Goal: Use online tool/utility: Utilize a website feature to perform a specific function

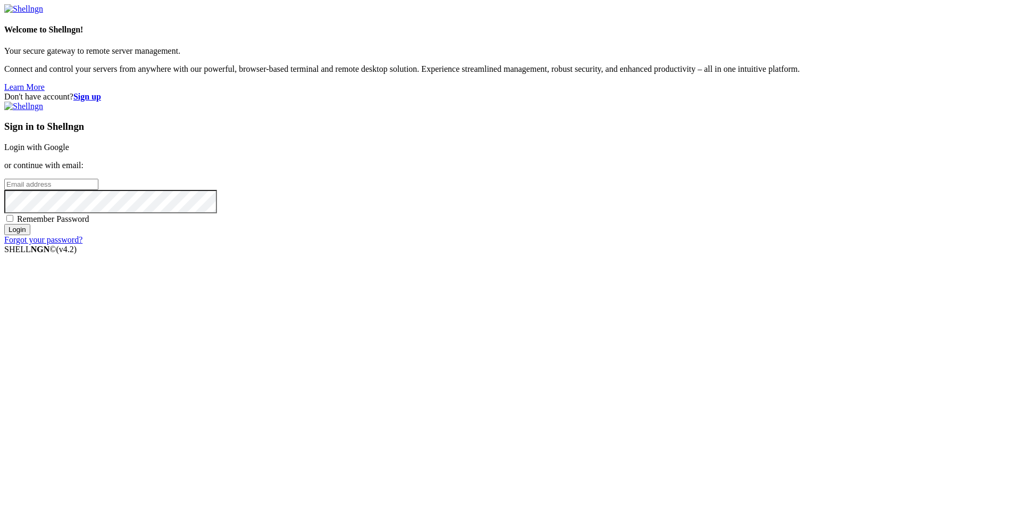
click at [69, 152] on link "Login with Google" at bounding box center [36, 147] width 65 height 9
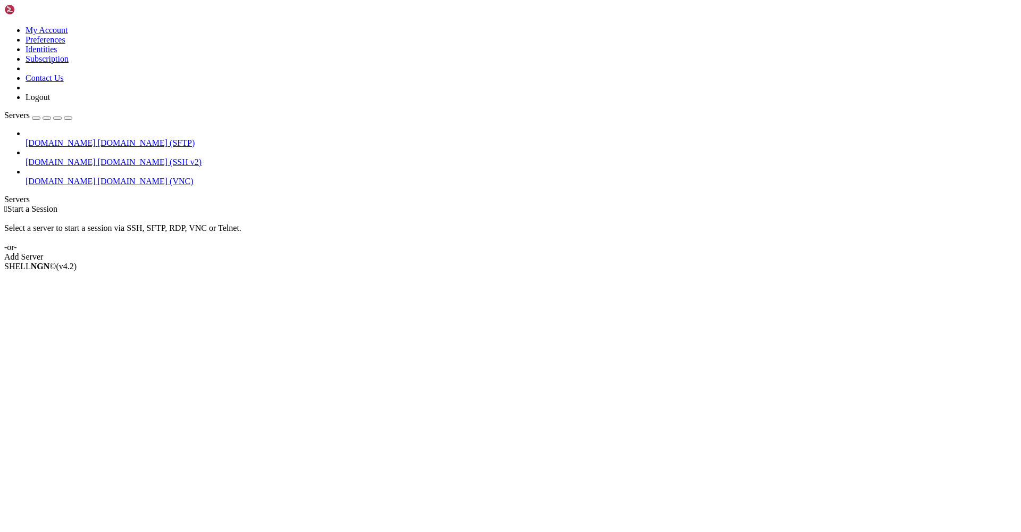
click at [45, 177] on span "[DOMAIN_NAME]" at bounding box center [61, 181] width 70 height 9
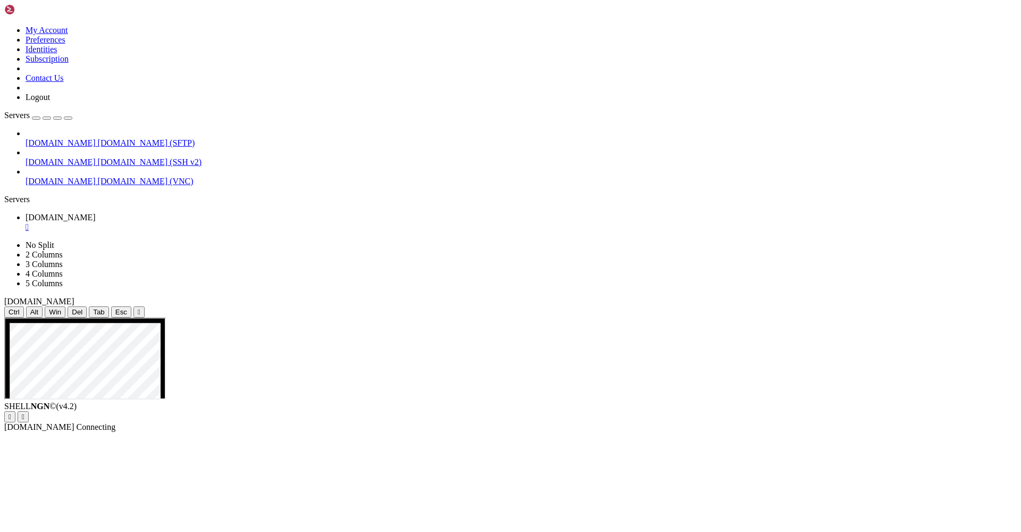
click at [140, 308] on div "" at bounding box center [139, 312] width 3 height 8
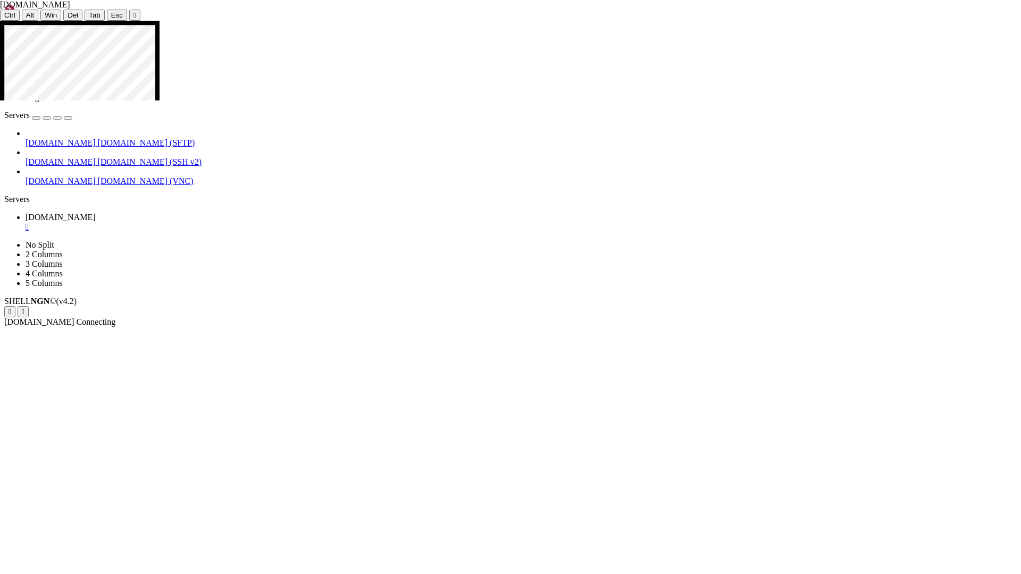
click at [0, 21] on icon at bounding box center [0, 21] width 0 height 0
drag, startPoint x: 692, startPoint y: 33, endPoint x: 0, endPoint y: 380, distance: 773.9
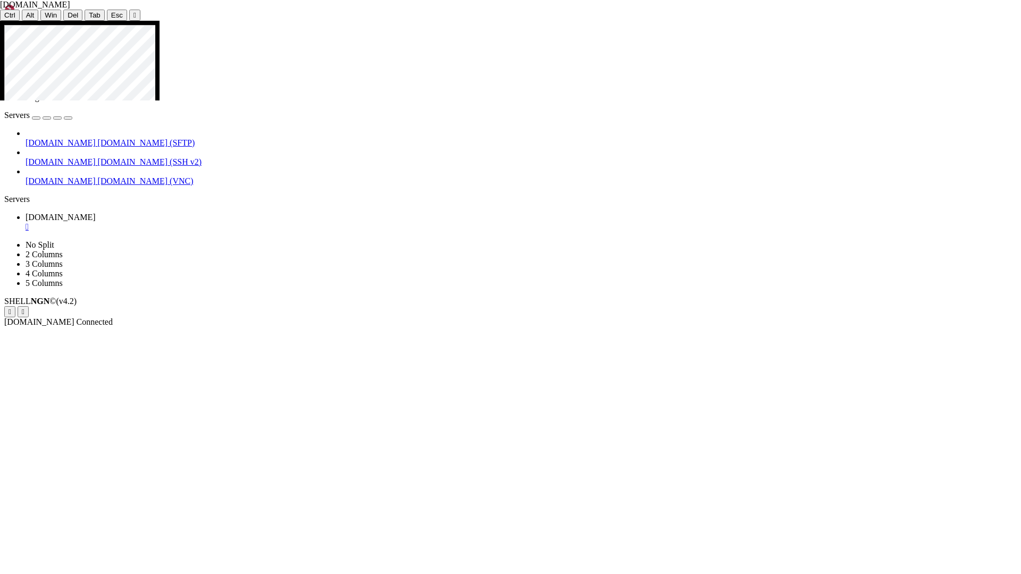
drag, startPoint x: 523, startPoint y: 247, endPoint x: 558, endPoint y: 224, distance: 42.3
